Goal: Task Accomplishment & Management: Complete application form

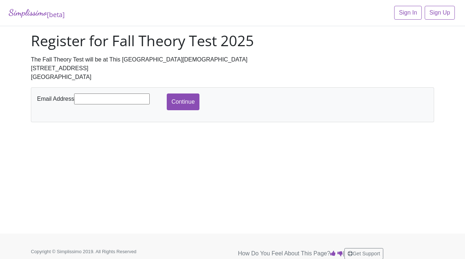
click at [107, 101] on input "text" at bounding box center [112, 98] width 76 height 11
type input "[EMAIL_ADDRESS][DOMAIN_NAME]"
click at [183, 106] on input "Continue" at bounding box center [183, 101] width 33 height 17
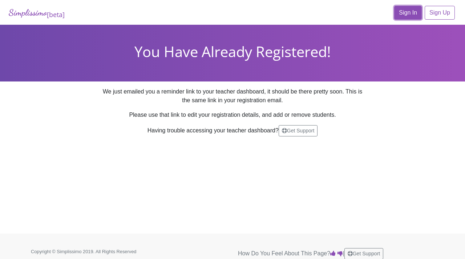
click at [412, 16] on link "Sign In" at bounding box center [409, 13] width 28 height 14
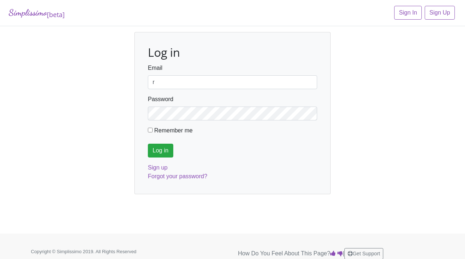
type input "roxannhuffman@gmail.com"
click at [157, 152] on input "Log in" at bounding box center [160, 151] width 25 height 14
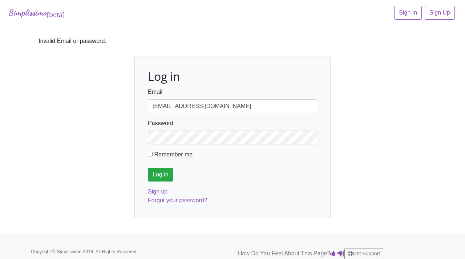
scroll to position [6, 0]
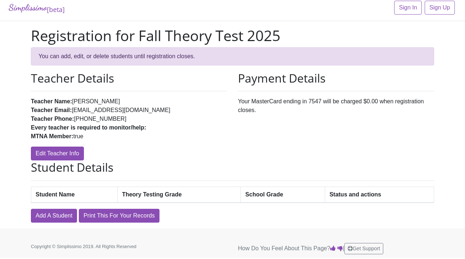
scroll to position [6, 0]
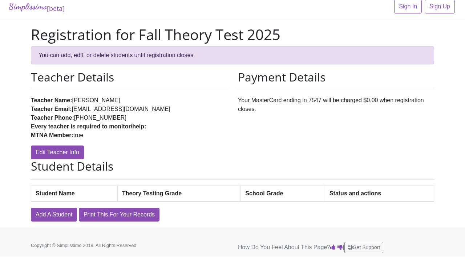
click at [77, 191] on th "Student Name" at bounding box center [74, 193] width 87 height 16
click at [67, 216] on link "Add A Student" at bounding box center [54, 215] width 46 height 14
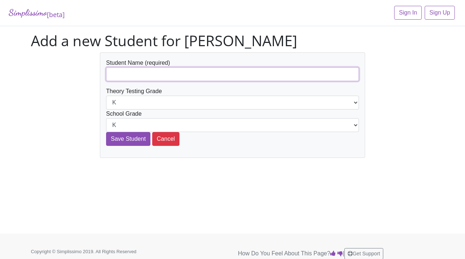
click at [124, 73] on input "text" at bounding box center [232, 74] width 253 height 14
type input "[PERSON_NAME] [PERSON_NAME]"
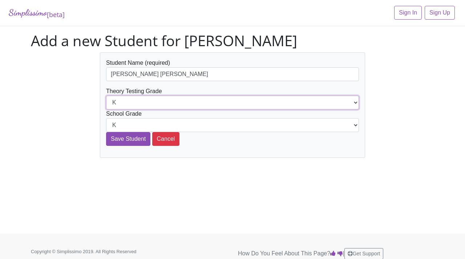
select select "2nd"
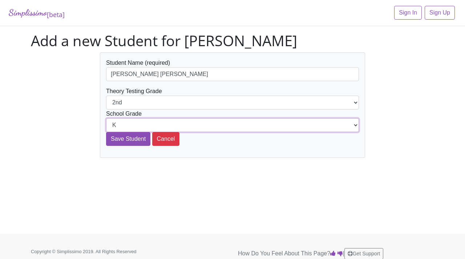
click at [121, 128] on select "K 1st 2nd 3rd 4th 5th 6th 7th 8th 9th 10th 11th 12th" at bounding box center [232, 125] width 253 height 14
select select "2nd"
click at [106, 118] on select "K 1st 2nd 3rd 4th 5th 6th 7th 8th 9th 10th 11th 12th" at bounding box center [232, 125] width 253 height 14
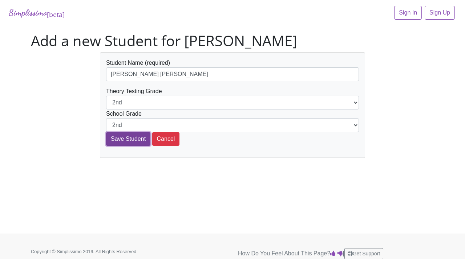
click at [130, 142] on input "Save Student" at bounding box center [128, 139] width 44 height 14
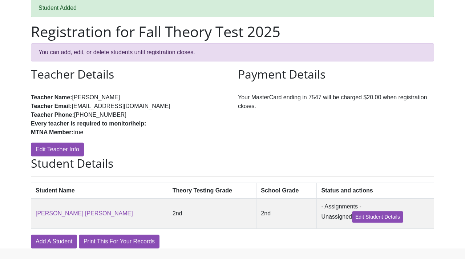
scroll to position [55, 0]
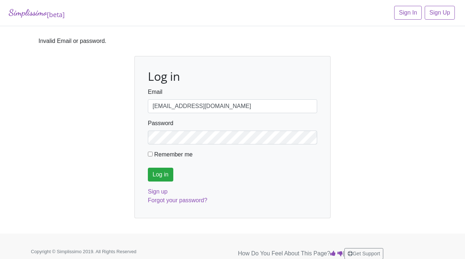
scroll to position [6, 0]
